Goal: Task Accomplishment & Management: Use online tool/utility

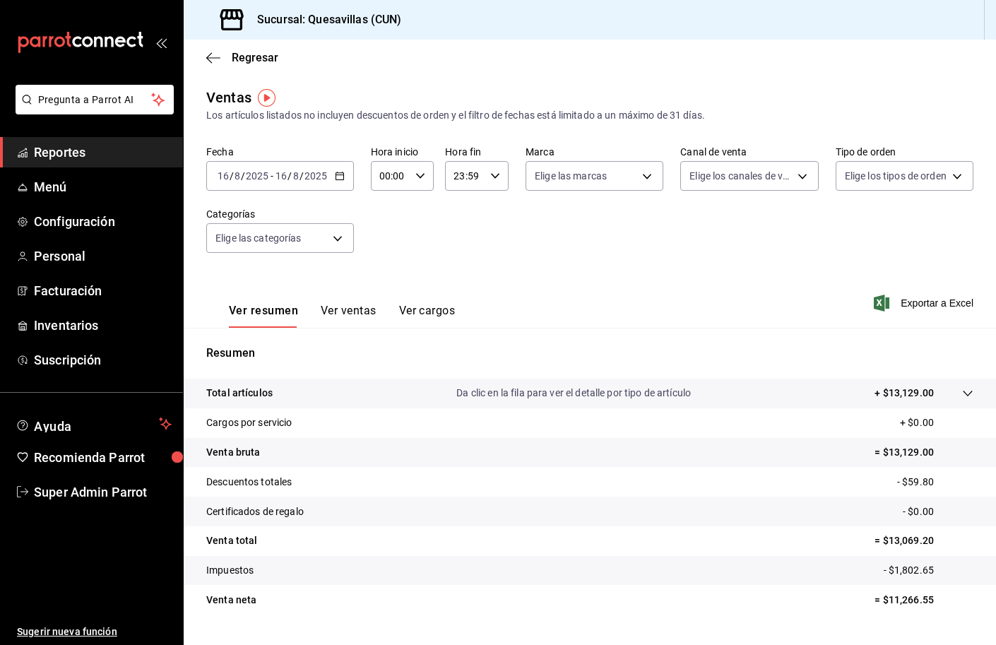
click at [86, 151] on span "Reportes" at bounding box center [103, 152] width 138 height 19
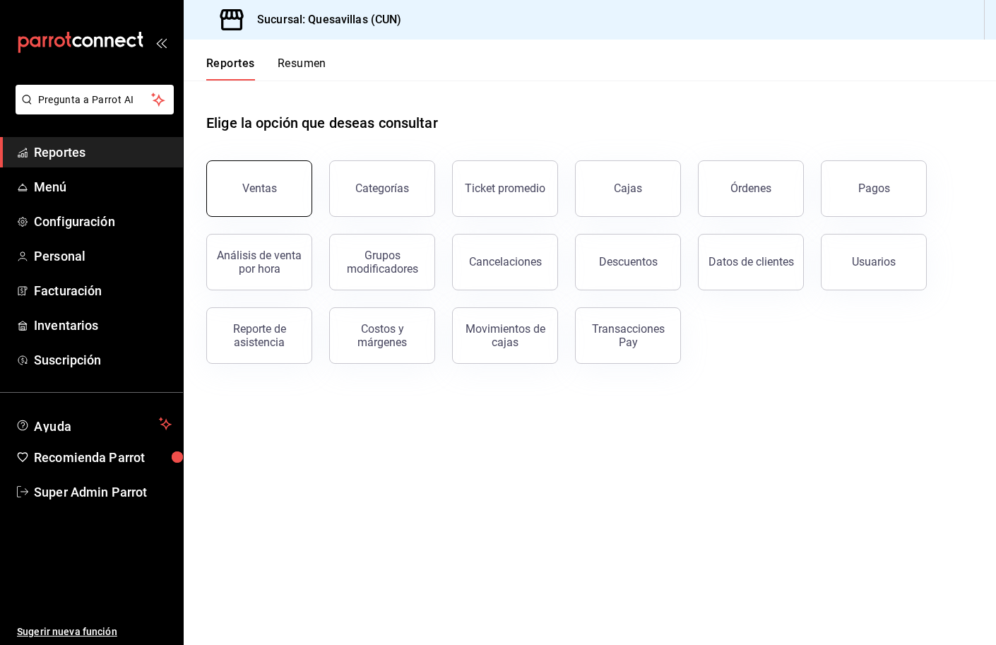
click at [276, 172] on button "Ventas" at bounding box center [259, 188] width 106 height 57
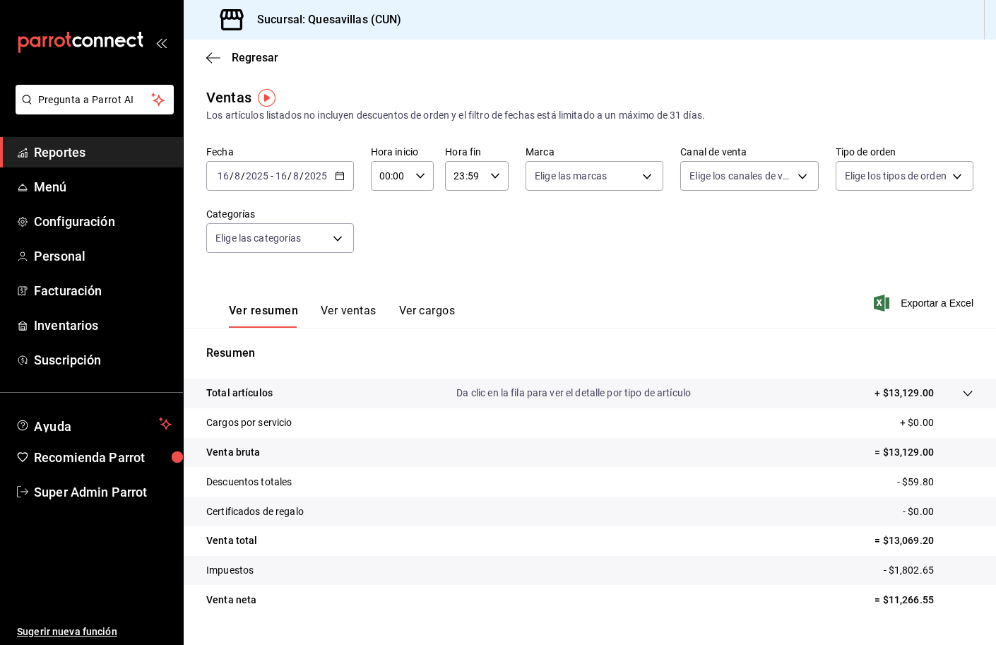
click at [295, 171] on input "8" at bounding box center [295, 175] width 7 height 11
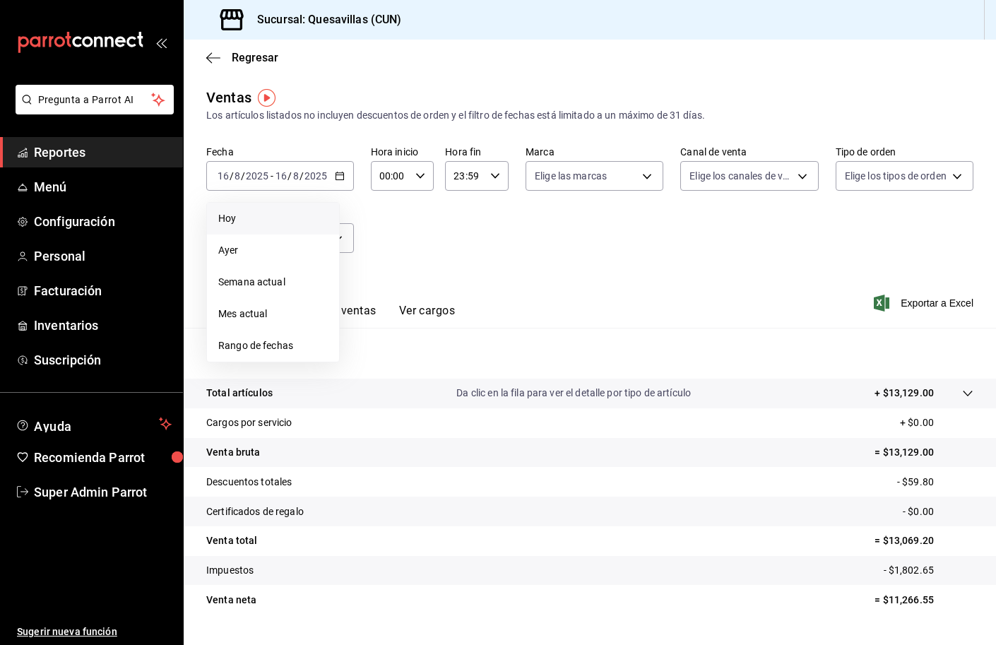
click at [274, 217] on span "Hoy" at bounding box center [272, 218] width 109 height 15
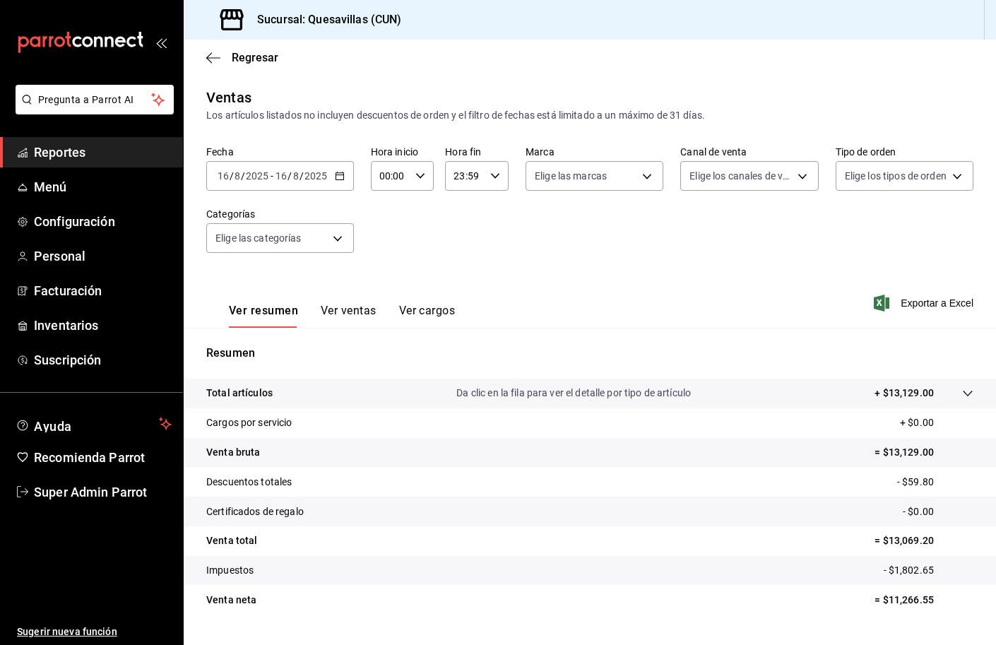
click at [334, 185] on div "[DATE] [DATE] - [DATE] [DATE]" at bounding box center [280, 176] width 148 height 30
click at [335, 177] on icon "button" at bounding box center [340, 176] width 10 height 10
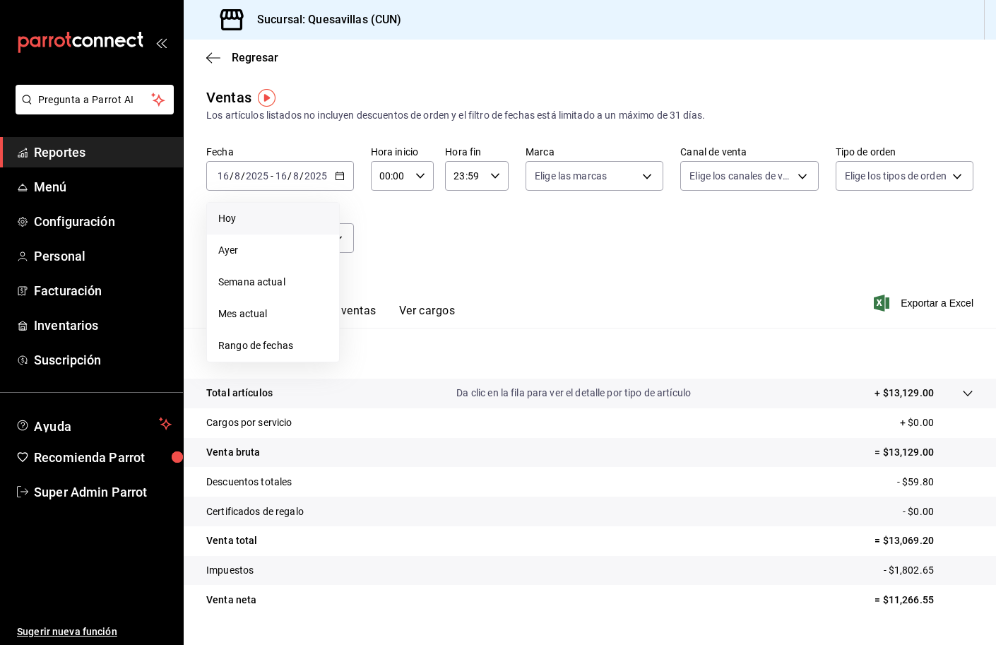
click at [261, 226] on span "Hoy" at bounding box center [272, 218] width 109 height 15
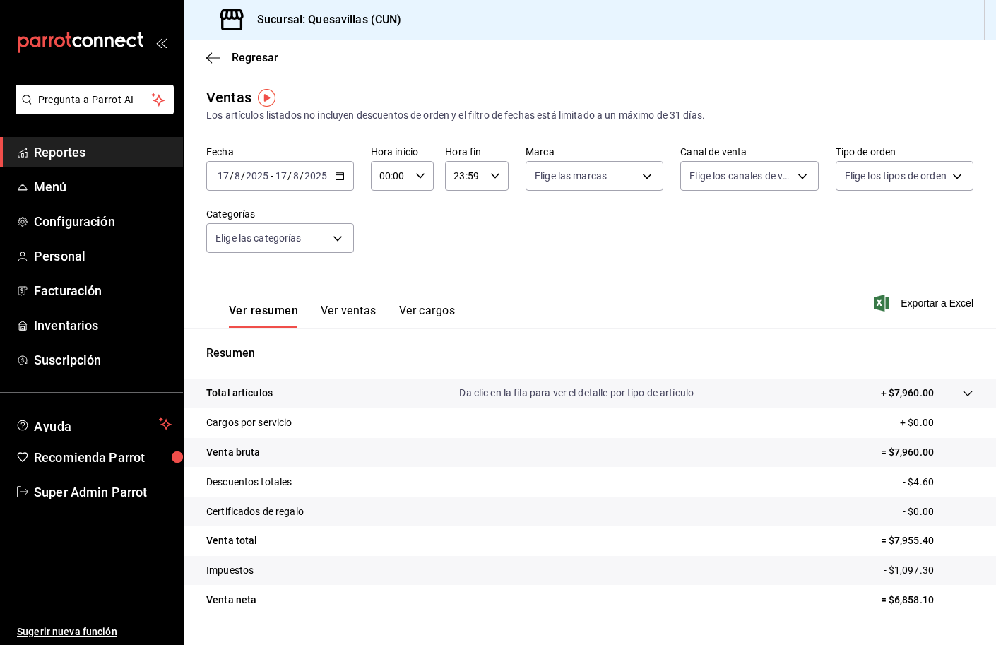
click at [384, 313] on div "Ver resumen Ver ventas Ver cargos" at bounding box center [342, 316] width 226 height 24
click at [369, 311] on button "Ver ventas" at bounding box center [349, 316] width 56 height 24
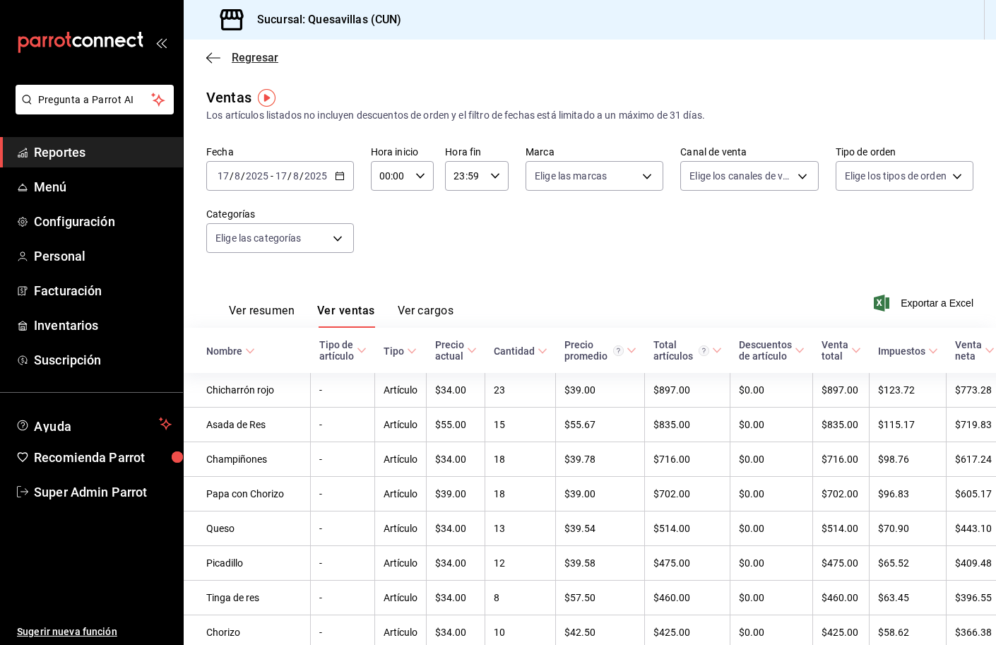
click at [212, 57] on icon "button" at bounding box center [213, 58] width 14 height 13
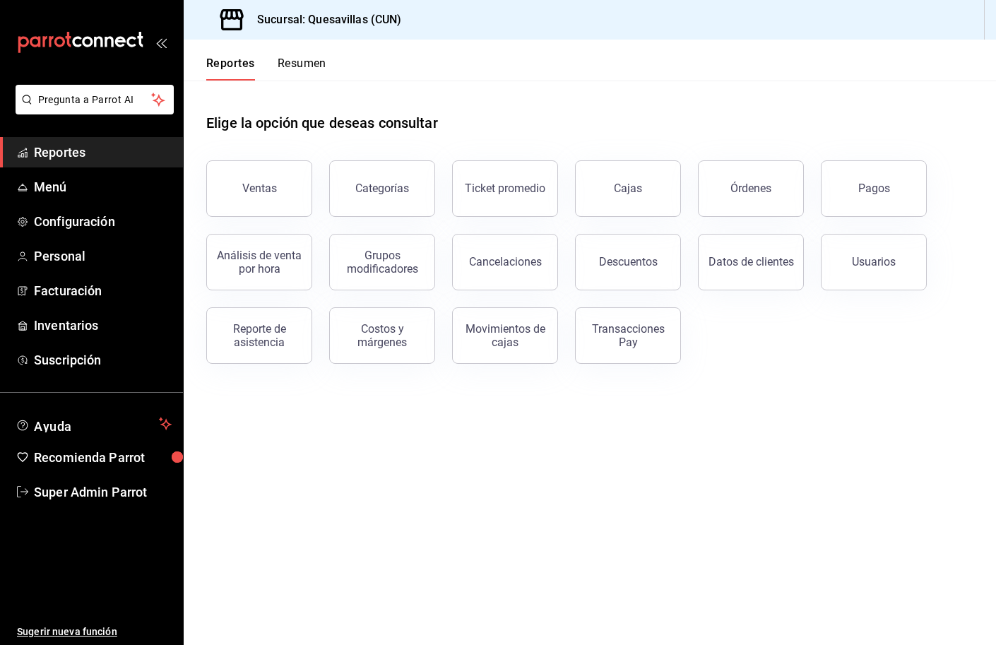
click at [309, 51] on div "Reportes Resumen" at bounding box center [255, 60] width 143 height 41
click at [309, 57] on button "Resumen" at bounding box center [302, 69] width 49 height 24
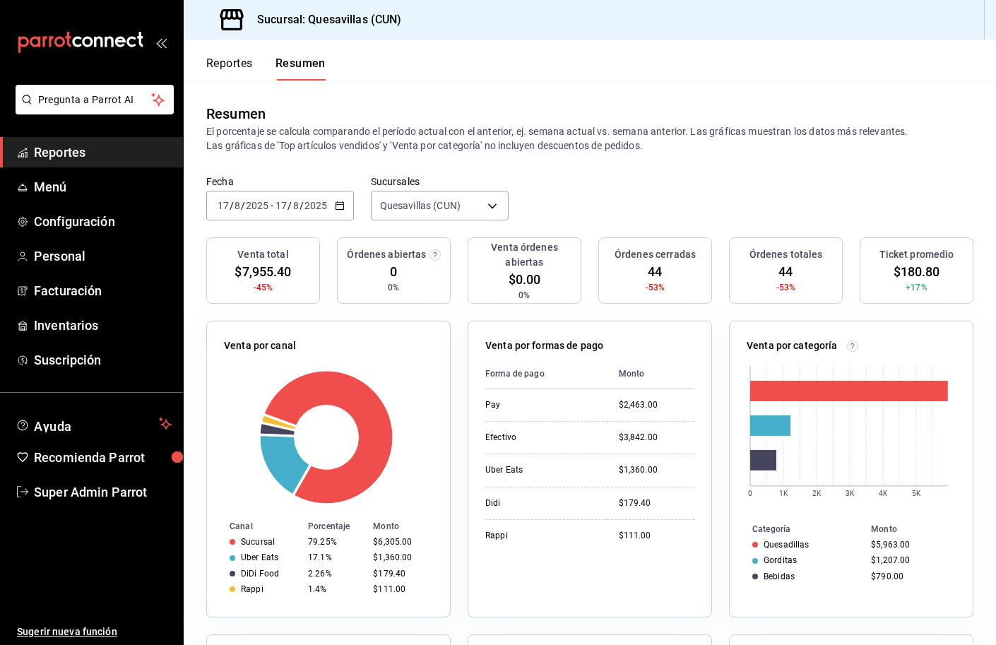
scroll to position [308, 0]
